Goal: Transaction & Acquisition: Subscribe to service/newsletter

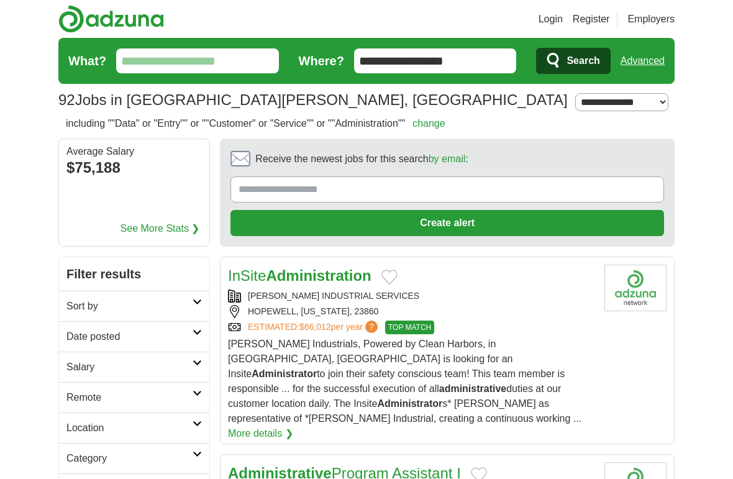
click at [560, 22] on link "Login" at bounding box center [551, 19] width 24 height 15
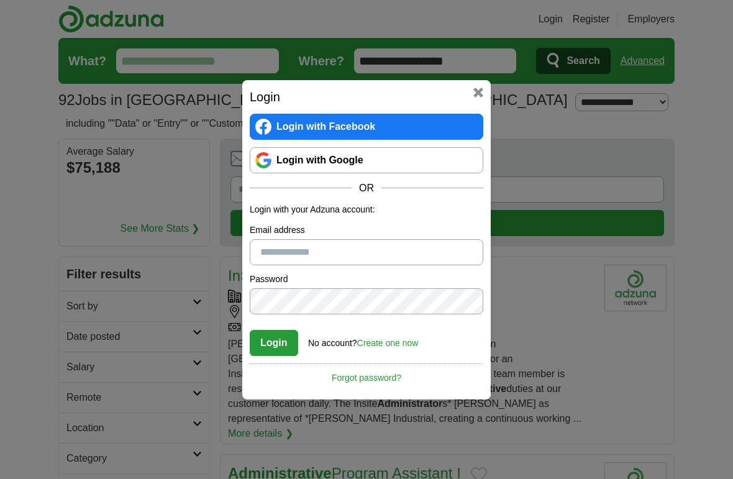
click at [378, 249] on input "Email address" at bounding box center [367, 252] width 234 height 26
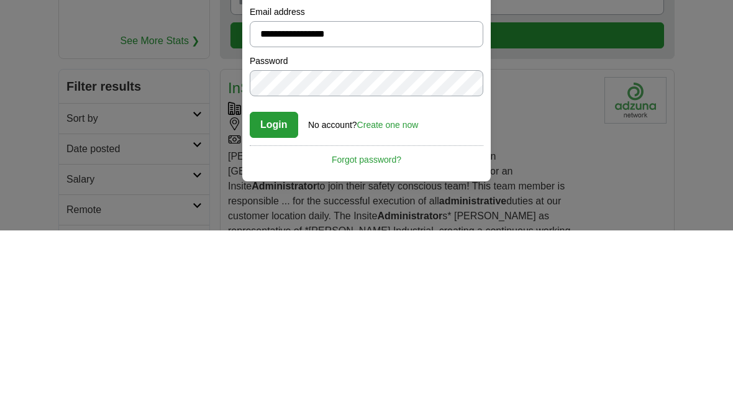
type input "**********"
click at [278, 299] on button "Login" at bounding box center [274, 312] width 48 height 26
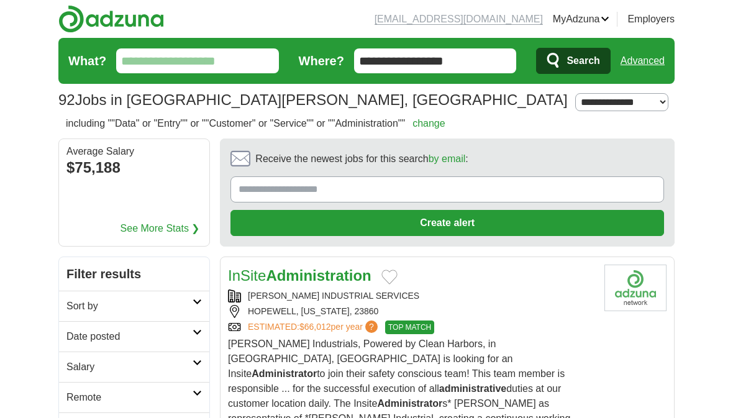
click at [231, 60] on input "What?" at bounding box center [197, 60] width 163 height 25
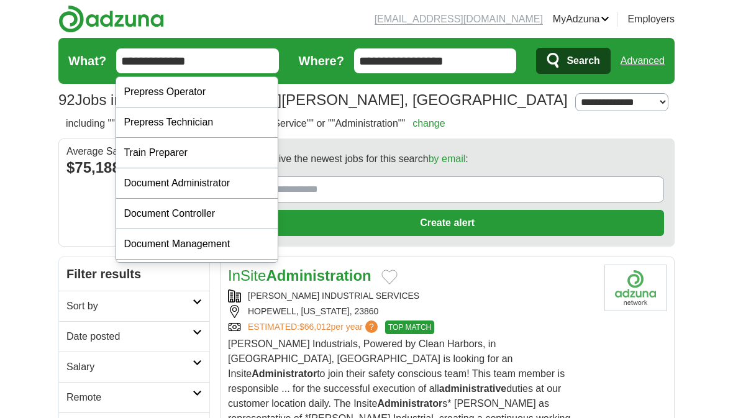
type input "**********"
click at [481, 65] on input "**********" at bounding box center [435, 60] width 163 height 25
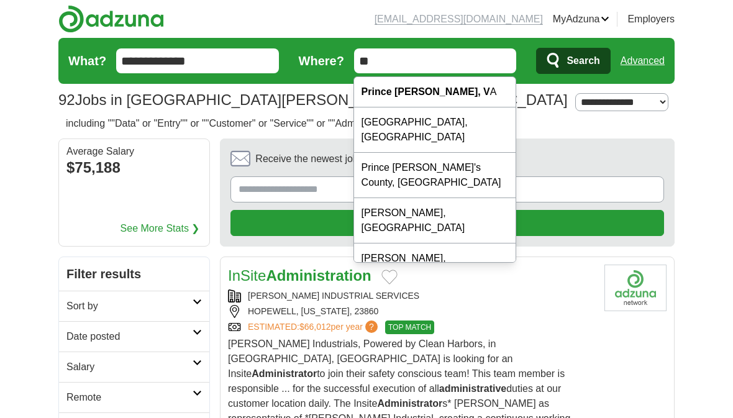
type input "*"
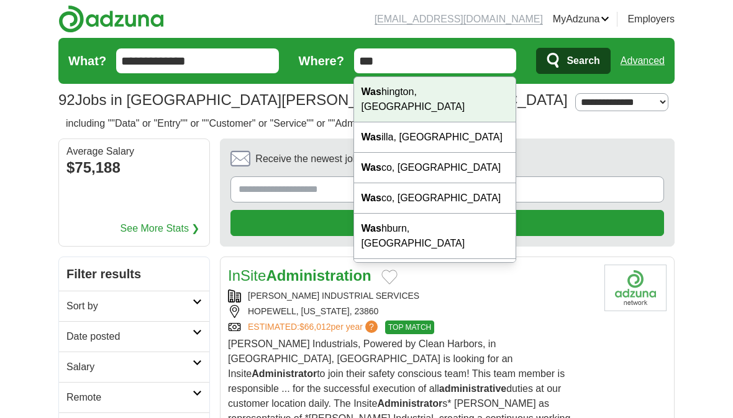
click at [406, 95] on div "Was hington, [GEOGRAPHIC_DATA]" at bounding box center [435, 99] width 162 height 45
type input "**********"
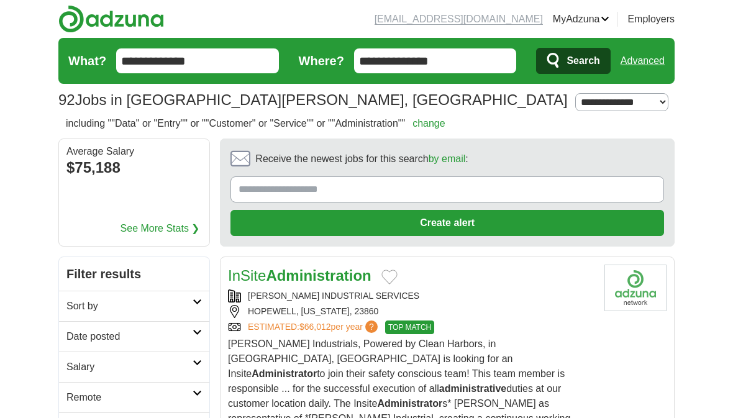
click at [579, 56] on span "Search" at bounding box center [583, 60] width 33 height 25
click at [449, 114] on section "92 Jobs in [GEOGRAPHIC_DATA][PERSON_NAME], [GEOGRAPHIC_DATA] [GEOGRAPHIC_DATA] …" at bounding box center [366, 77] width 616 height 78
click at [446, 119] on link "change" at bounding box center [429, 123] width 33 height 11
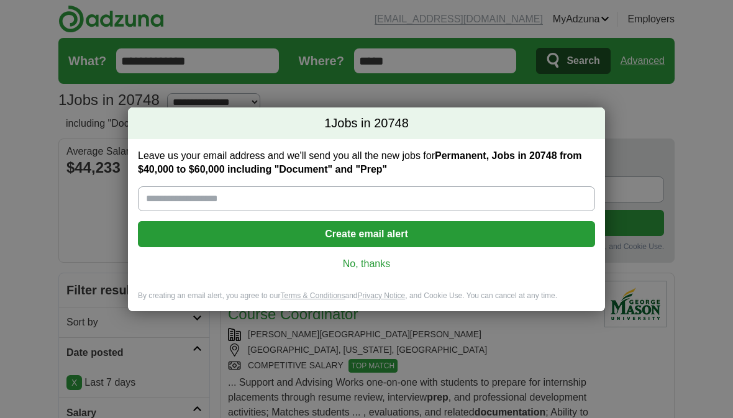
click at [254, 194] on input "Leave us your email address and we'll send you all the new jobs for Permanent, …" at bounding box center [366, 198] width 457 height 25
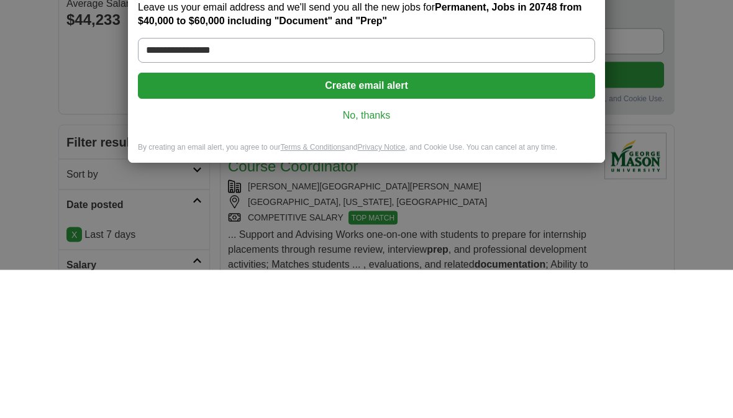
type input "**********"
click at [375, 221] on button "Create email alert" at bounding box center [366, 234] width 457 height 26
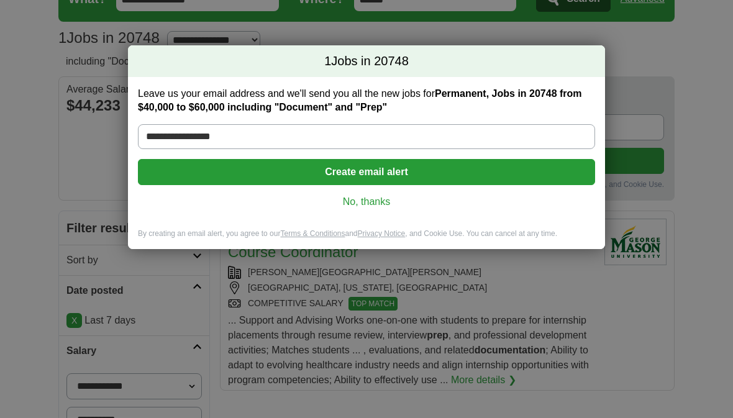
scroll to position [62, 0]
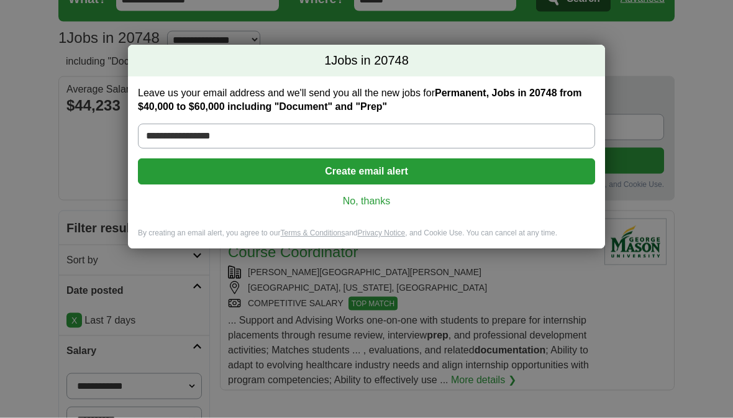
click at [399, 169] on button "Create email alert" at bounding box center [366, 172] width 457 height 26
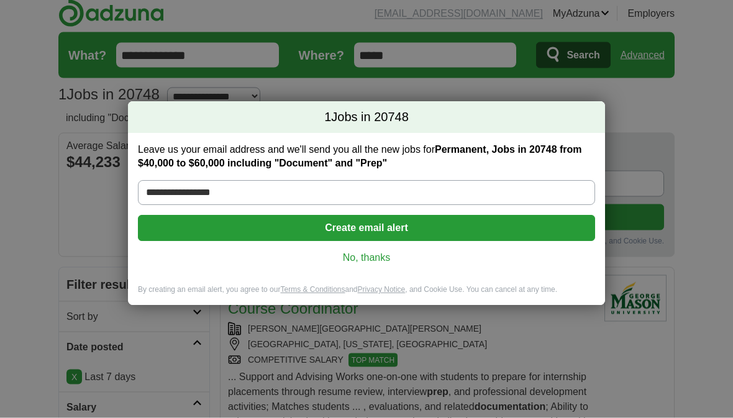
scroll to position [0, 0]
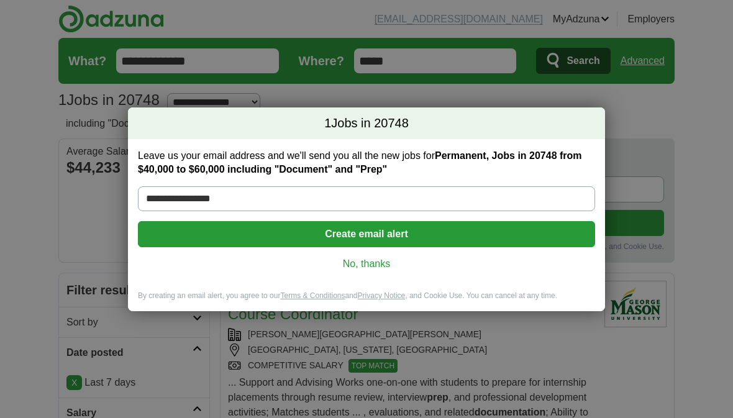
click at [365, 229] on button "Create email alert" at bounding box center [366, 234] width 457 height 26
click at [378, 228] on button "Create email alert" at bounding box center [366, 234] width 457 height 26
click at [380, 222] on button "Create email alert" at bounding box center [366, 234] width 457 height 26
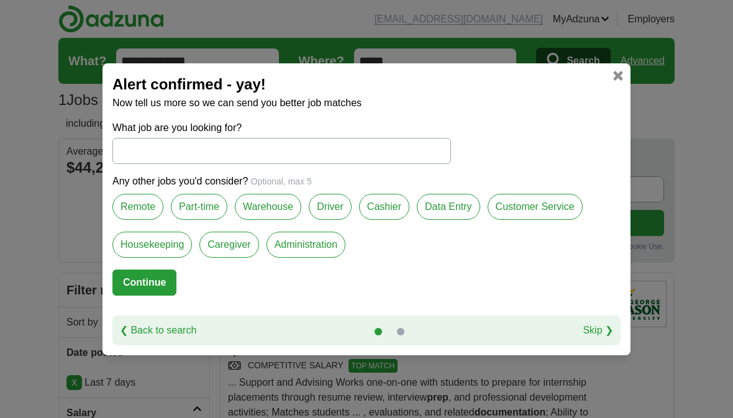
click at [316, 244] on label "Administration" at bounding box center [306, 245] width 79 height 26
click at [141, 211] on label "Remote" at bounding box center [137, 207] width 51 height 26
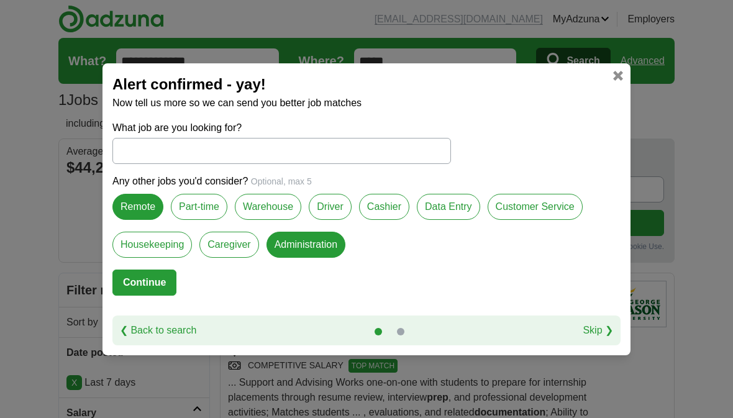
click at [208, 208] on label "Part-time" at bounding box center [199, 207] width 57 height 26
click at [458, 211] on label "Data Entry" at bounding box center [448, 207] width 63 height 26
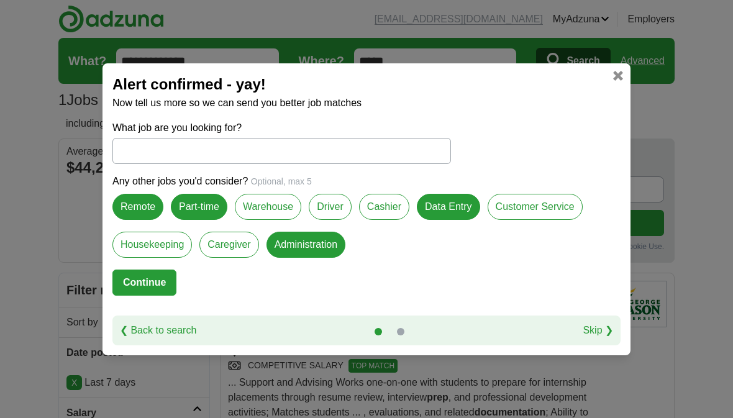
click at [534, 205] on label "Customer Service" at bounding box center [535, 207] width 95 height 26
click at [132, 294] on button "Continue" at bounding box center [144, 283] width 64 height 26
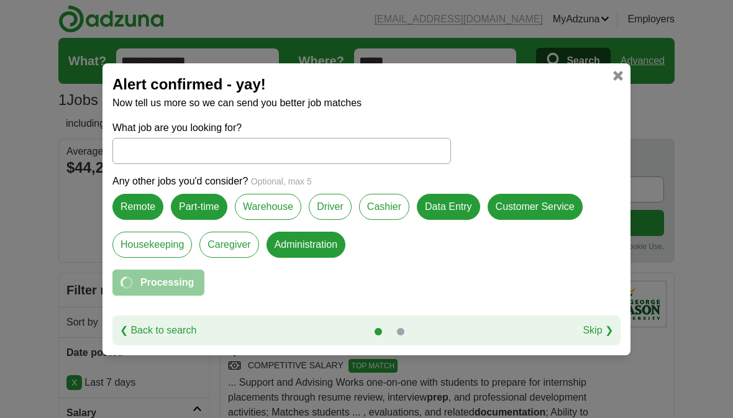
select select "**"
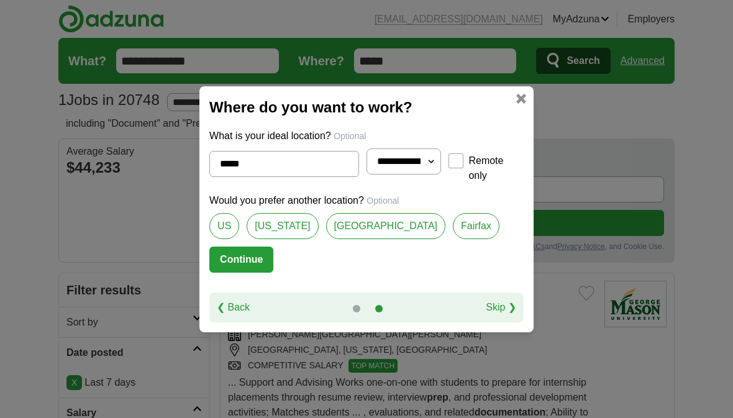
click at [279, 229] on link "[US_STATE]" at bounding box center [282, 226] width 71 height 26
type input "********"
click at [255, 267] on button "Continue" at bounding box center [241, 260] width 64 height 26
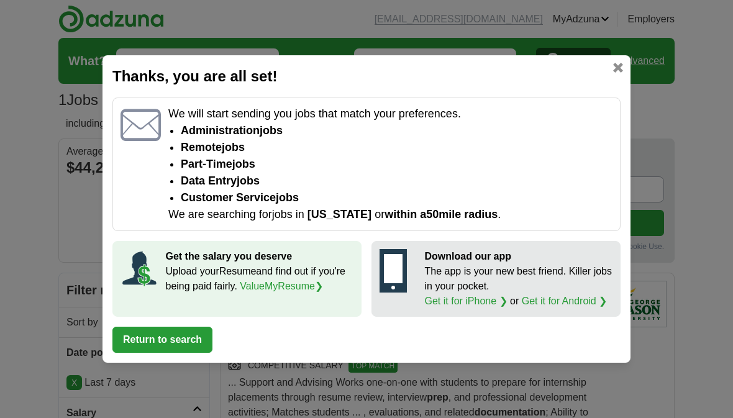
click at [189, 340] on button "Return to search" at bounding box center [162, 340] width 100 height 26
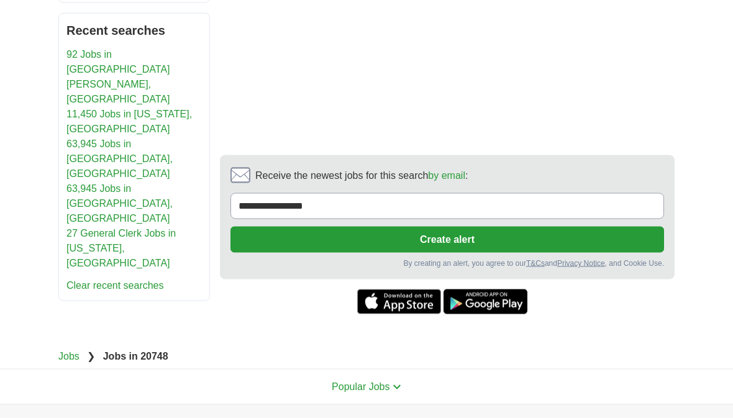
scroll to position [882, 0]
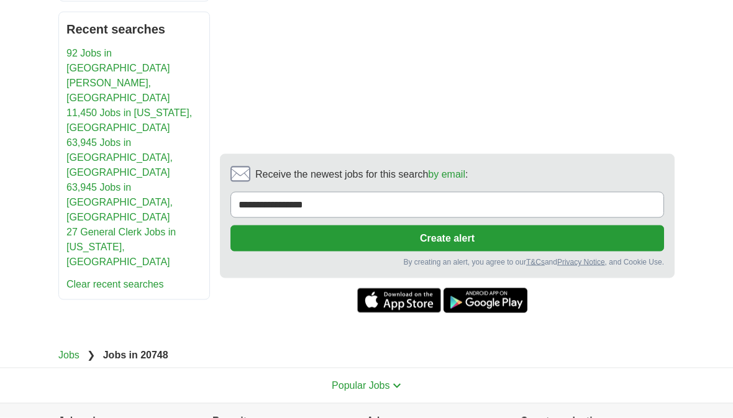
click at [334, 412] on h4 "Recruiters" at bounding box center [290, 421] width 154 height 35
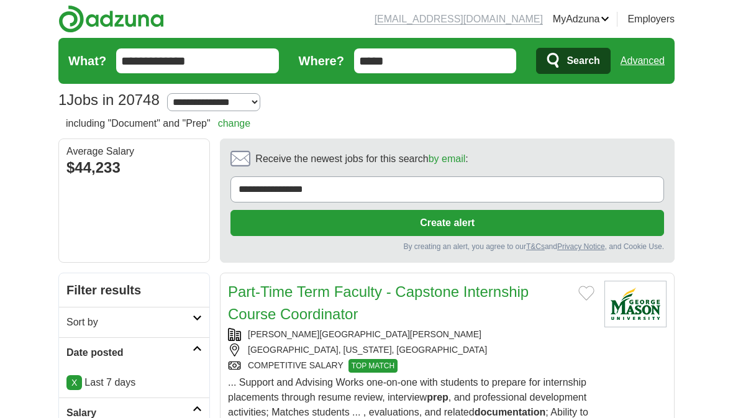
scroll to position [24, 0]
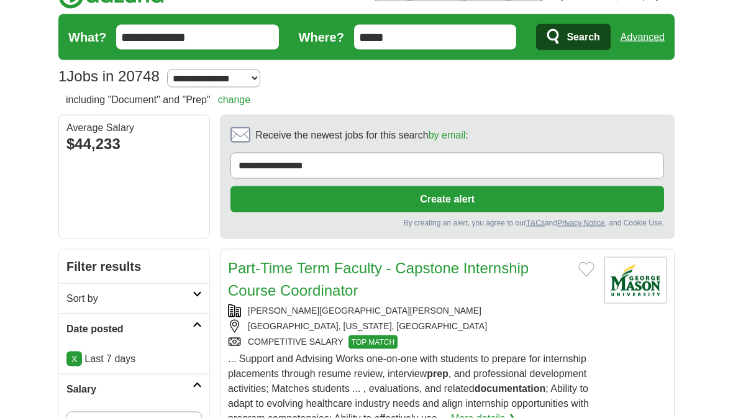
click at [414, 37] on input "*****" at bounding box center [435, 37] width 163 height 25
type input "*****"
click at [583, 30] on span "Search" at bounding box center [583, 37] width 33 height 25
click at [585, 35] on span "Search" at bounding box center [583, 37] width 33 height 25
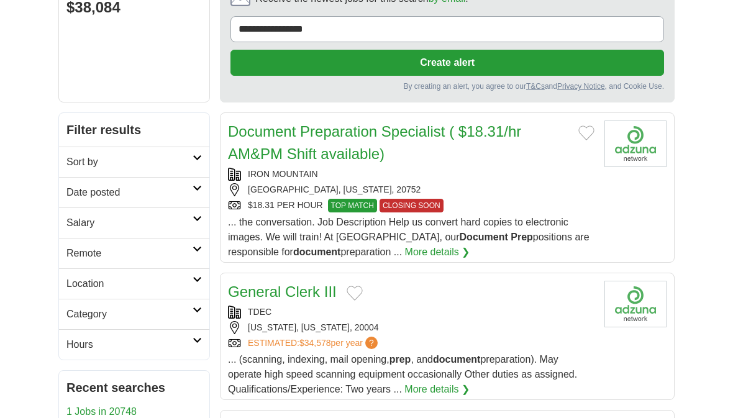
scroll to position [149, 0]
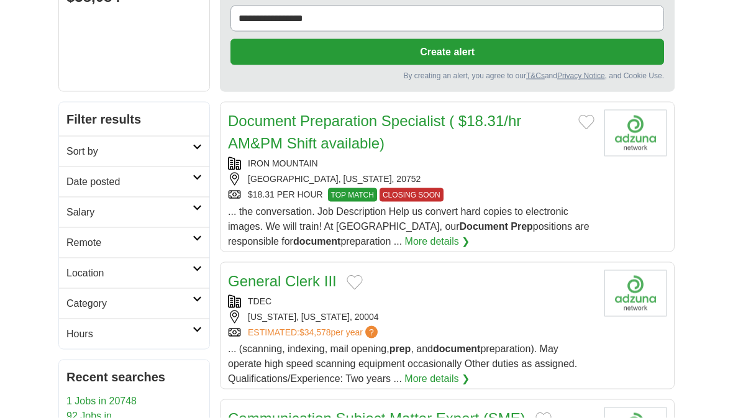
click at [537, 176] on div "SUITLAND, MARYLAND, 20752" at bounding box center [411, 179] width 367 height 13
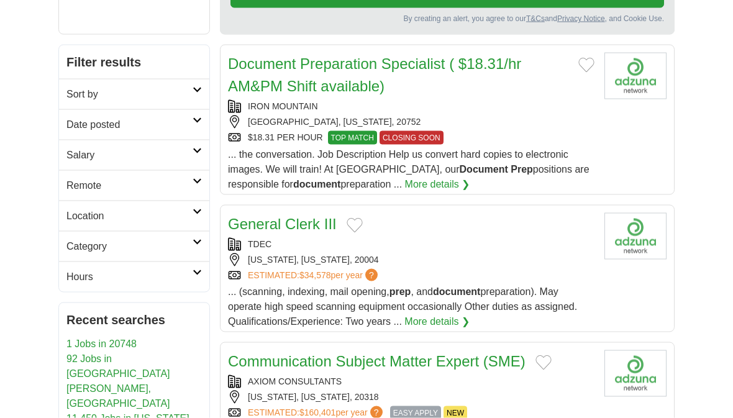
click at [442, 180] on link "More details ❯" at bounding box center [437, 184] width 65 height 15
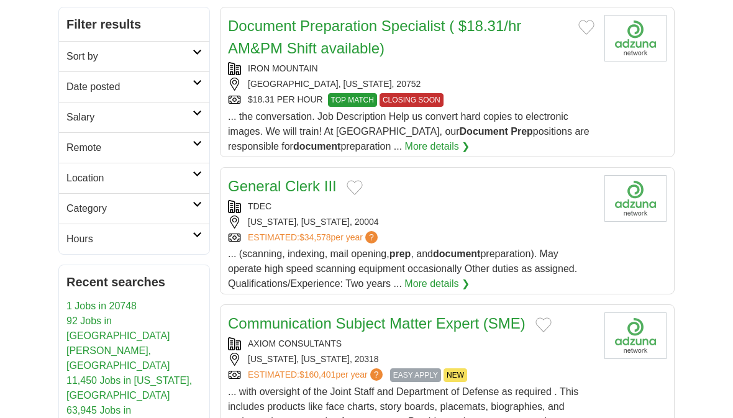
scroll to position [249, 0]
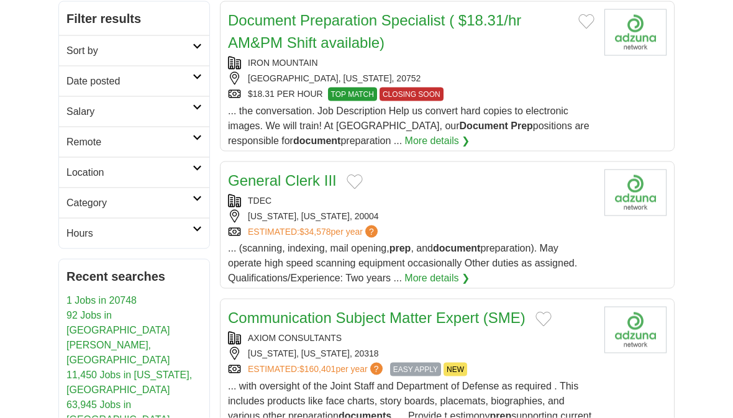
click at [430, 281] on link "More details ❯" at bounding box center [437, 278] width 65 height 15
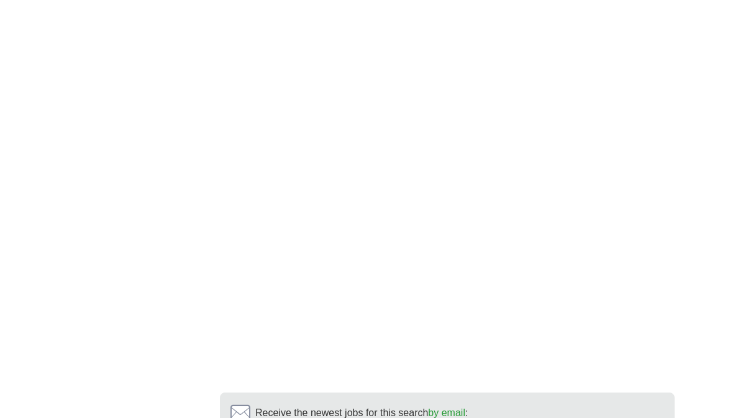
scroll to position [824, 0]
